Goal: Obtain resource: Obtain resource

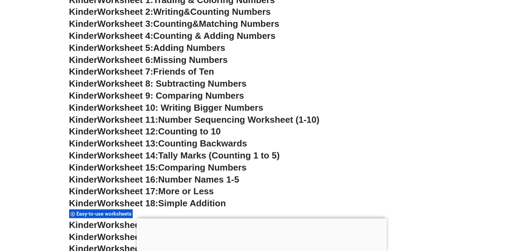
scroll to position [364, 0]
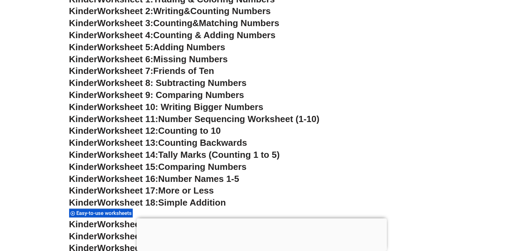
click at [214, 91] on span "Worksheet 9: Comparing Numbers" at bounding box center [170, 95] width 147 height 10
click at [240, 107] on span "Worksheet 10: Writing Bigger Numbers" at bounding box center [180, 107] width 166 height 10
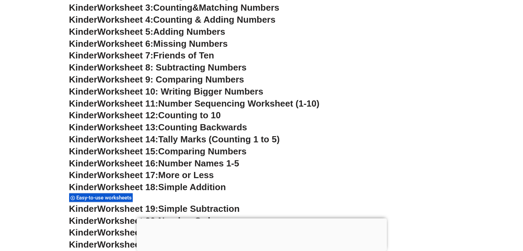
scroll to position [380, 0]
click at [241, 126] on span "Counting Backwards" at bounding box center [202, 127] width 89 height 10
click at [132, 127] on span "Worksheet 13:" at bounding box center [127, 127] width 61 height 10
click at [194, 127] on span "Counting Backwards" at bounding box center [202, 127] width 89 height 10
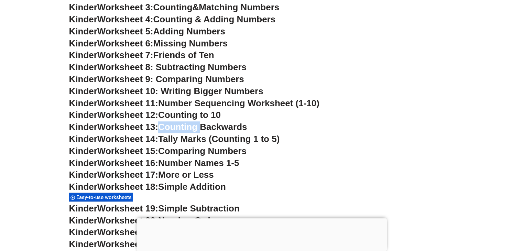
click at [190, 129] on span "Counting Backwards" at bounding box center [202, 127] width 89 height 10
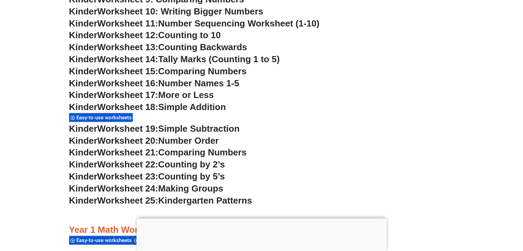
scroll to position [462, 0]
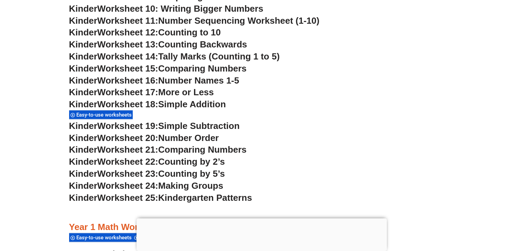
click at [204, 123] on span "Simple Subtraction" at bounding box center [198, 126] width 81 height 10
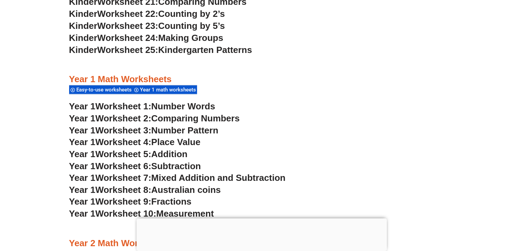
scroll to position [613, 0]
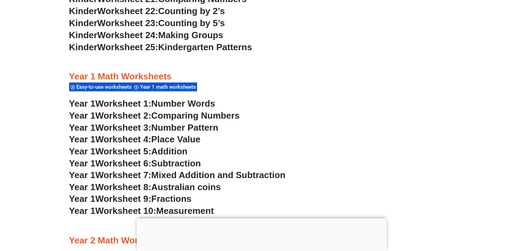
click at [181, 106] on span "Number Words" at bounding box center [183, 103] width 64 height 10
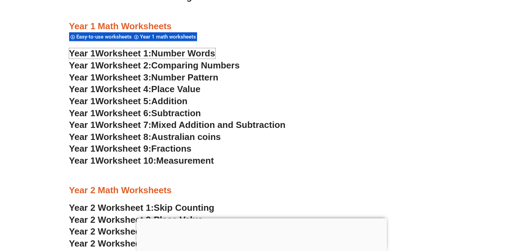
scroll to position [664, 0]
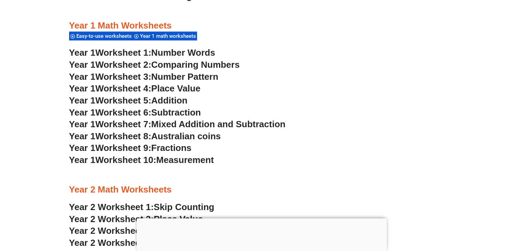
click at [169, 102] on span "Addition" at bounding box center [169, 100] width 36 height 10
click at [185, 134] on span "Australian coins" at bounding box center [185, 136] width 69 height 10
